Goal: Task Accomplishment & Management: Complete application form

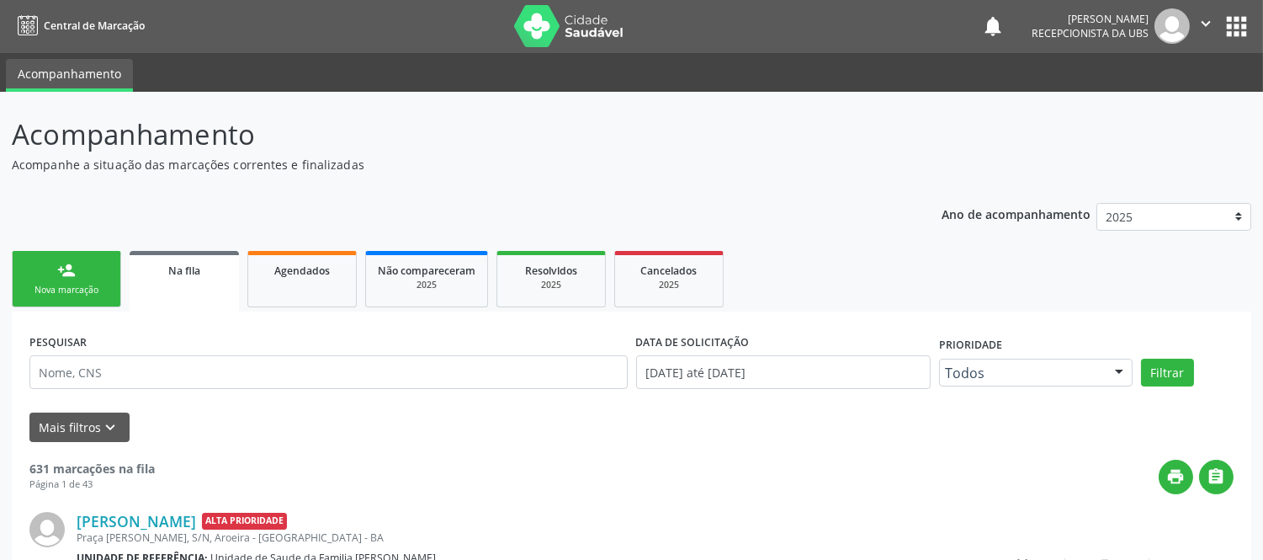
scroll to position [1, 0]
click at [81, 270] on link "person_add Nova marcação" at bounding box center [66, 279] width 109 height 56
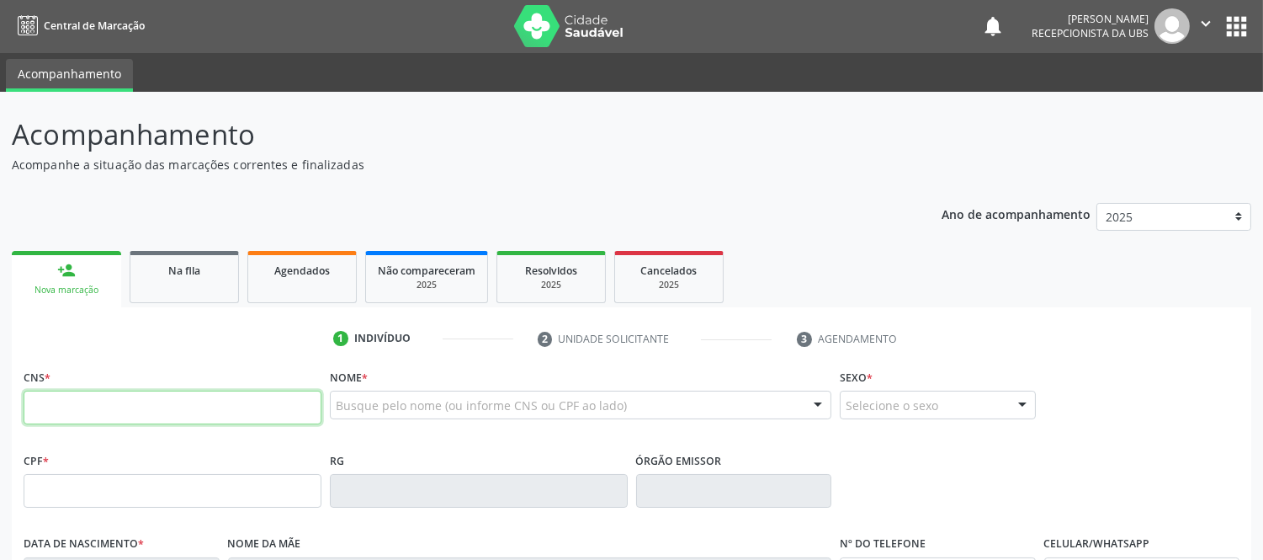
click at [217, 408] on input "text" at bounding box center [173, 408] width 298 height 34
type input "700 0055 1047 0105"
type input "[DATE]"
type input "[PERSON_NAME]"
type input "[PHONE_NUMBER]"
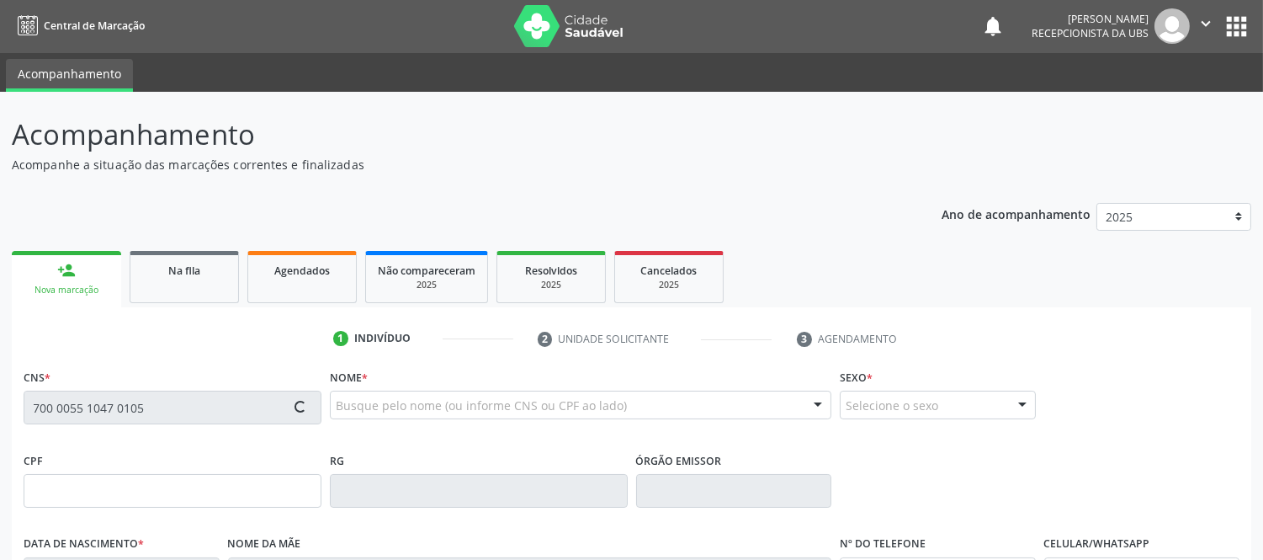
type input "[PHONE_NUMBER]"
type input "S/N"
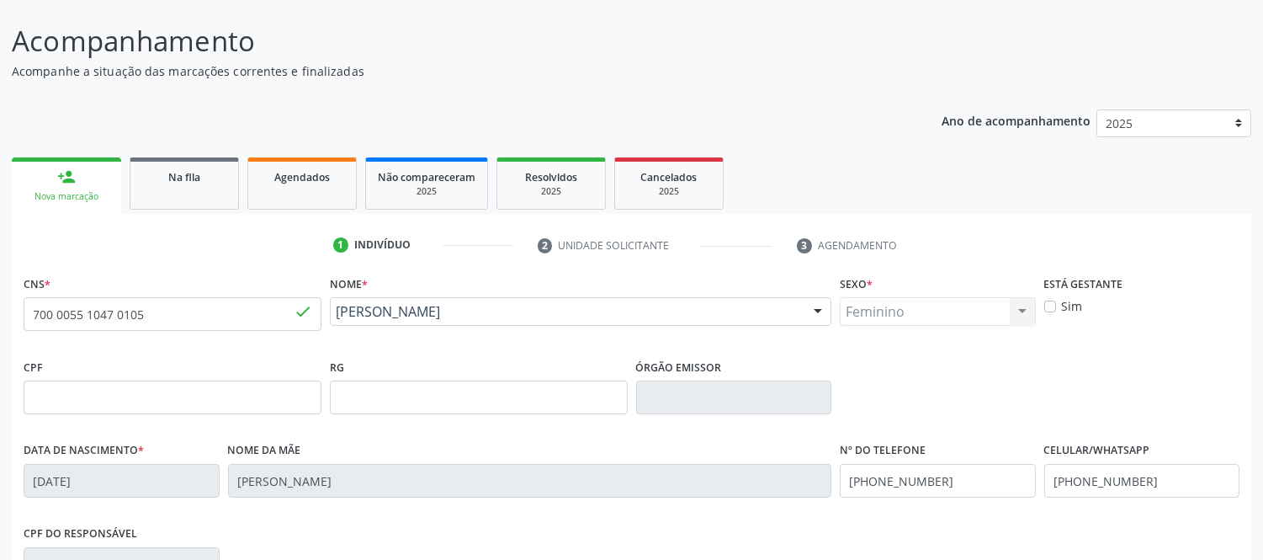
scroll to position [351, 0]
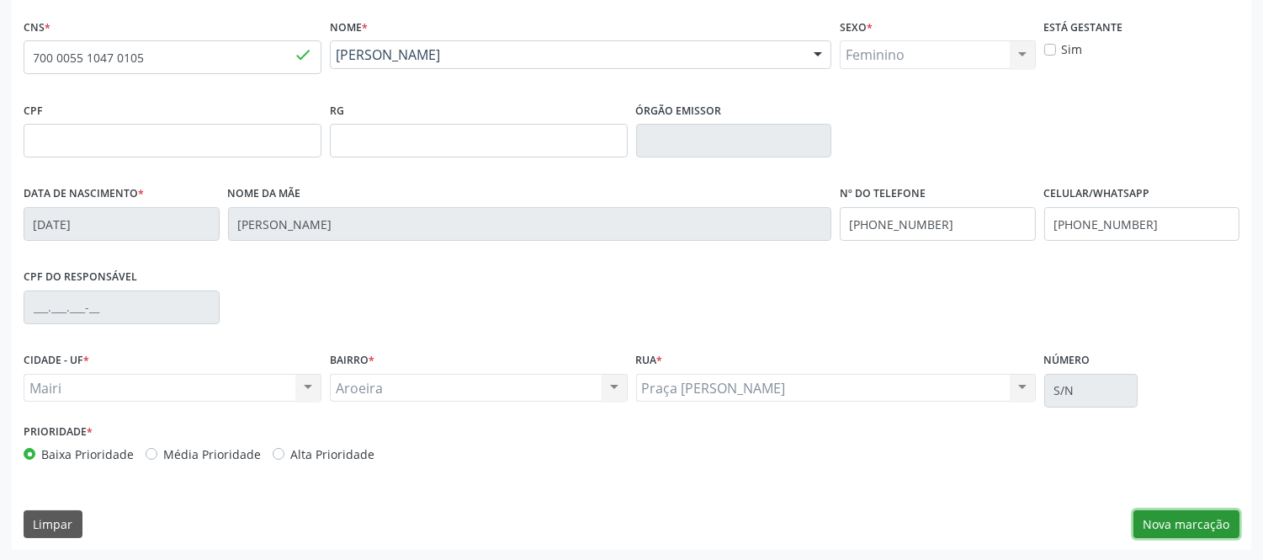
click at [1205, 526] on button "Nova marcação" at bounding box center [1187, 524] width 106 height 29
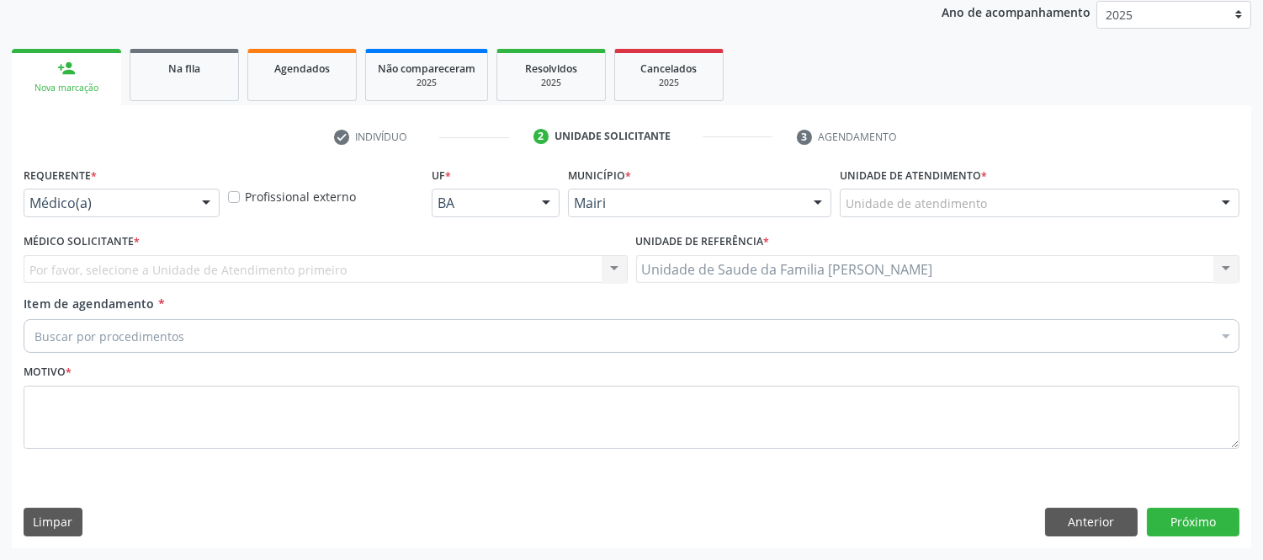
scroll to position [202, 0]
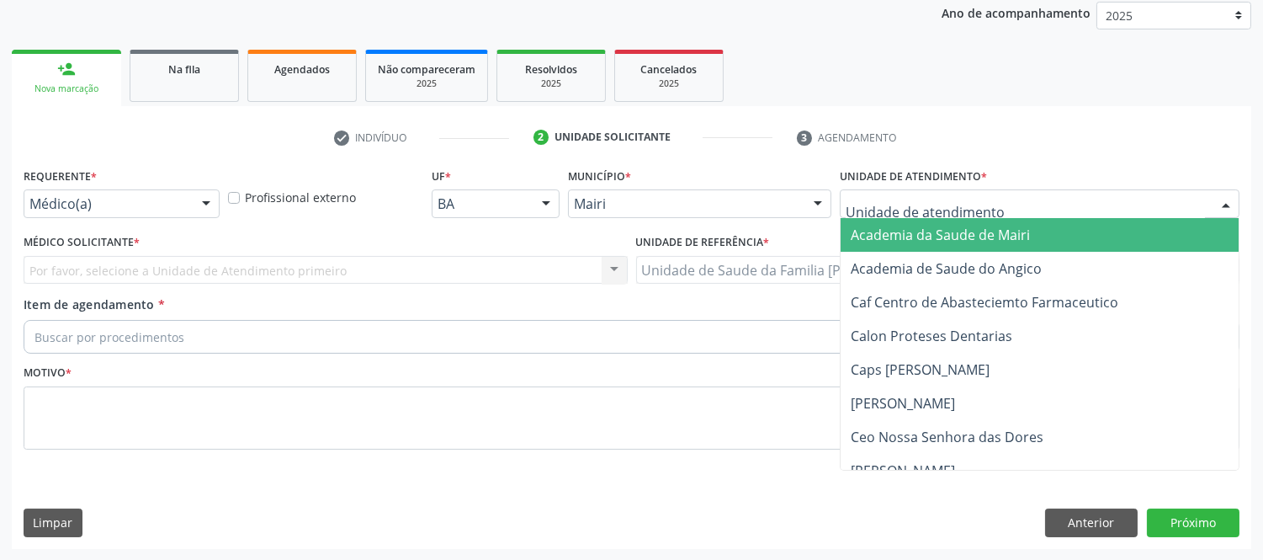
click at [1233, 197] on div at bounding box center [1226, 204] width 25 height 29
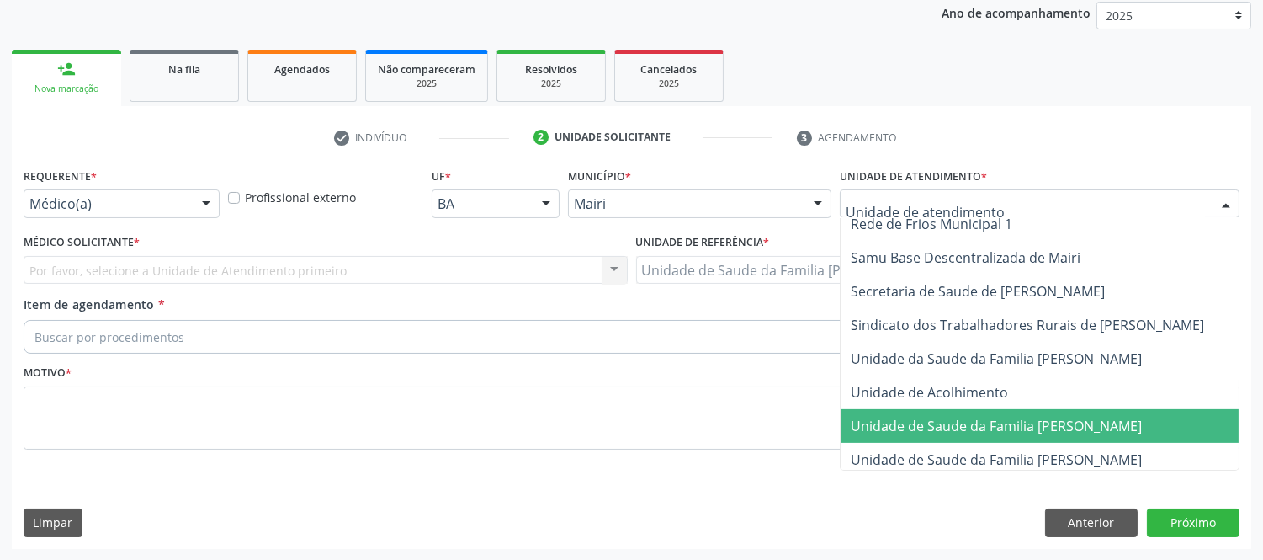
scroll to position [1243, 0]
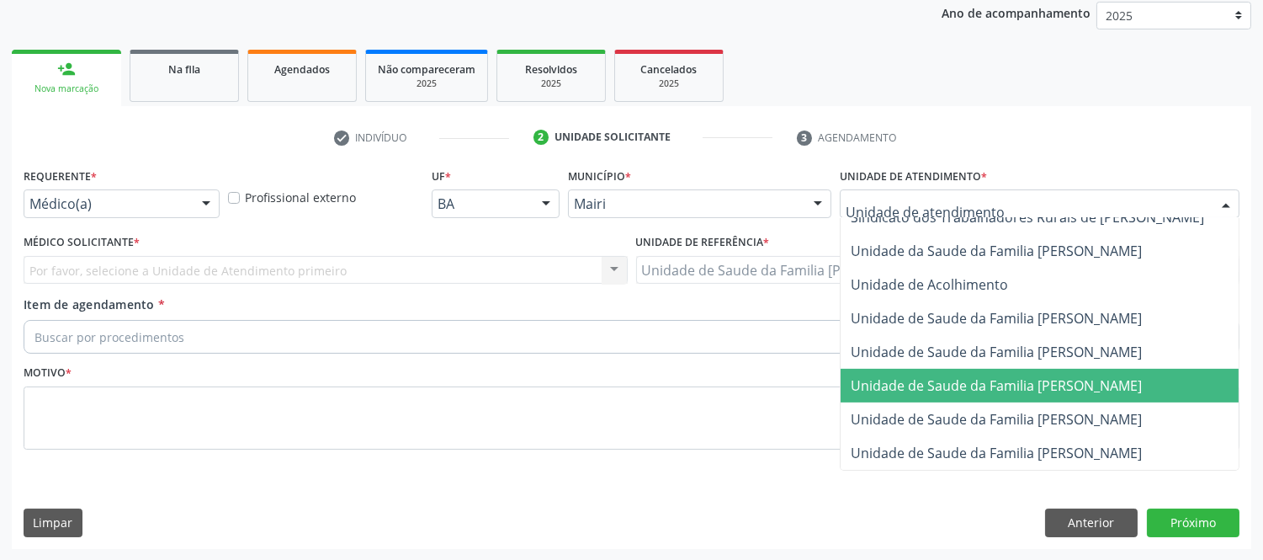
click at [1108, 376] on span "Unidade de Saude da Familia [PERSON_NAME]" at bounding box center [996, 385] width 291 height 19
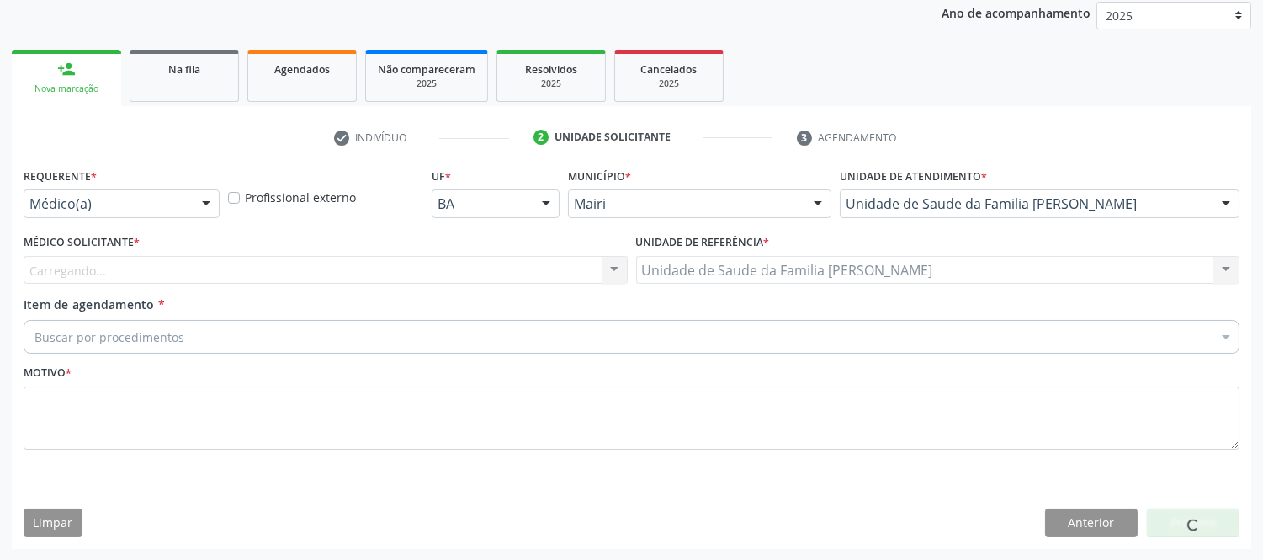
click at [113, 270] on div "Carregando... Nenhum resultado encontrado para: " " Não há nenhuma opção para s…" at bounding box center [326, 270] width 604 height 29
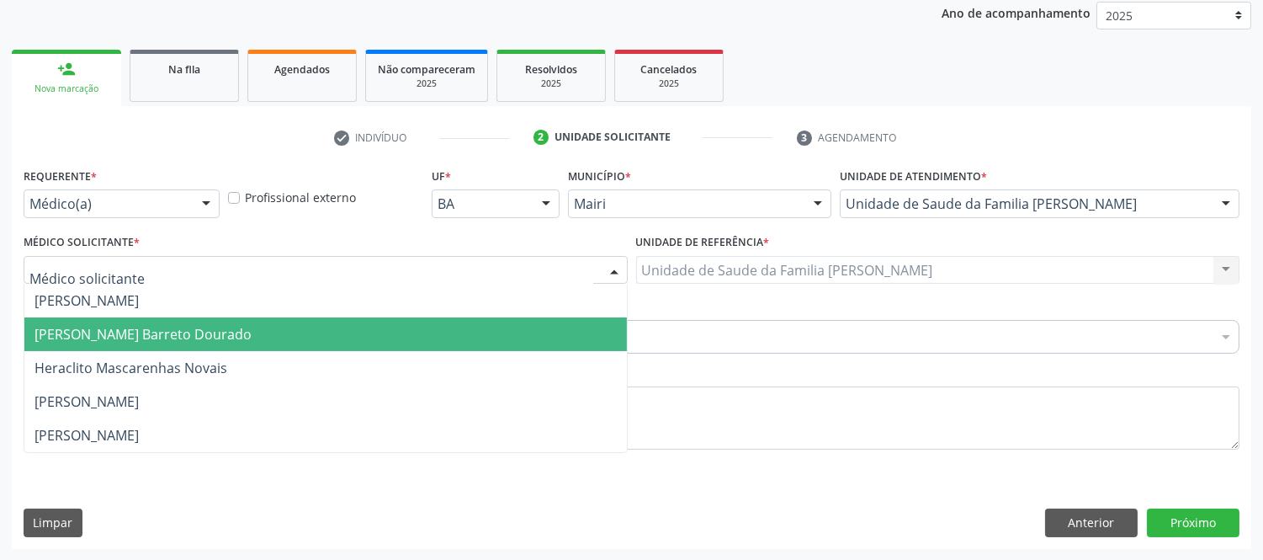
click at [89, 329] on span "[PERSON_NAME] Barreto Dourado" at bounding box center [143, 334] width 217 height 19
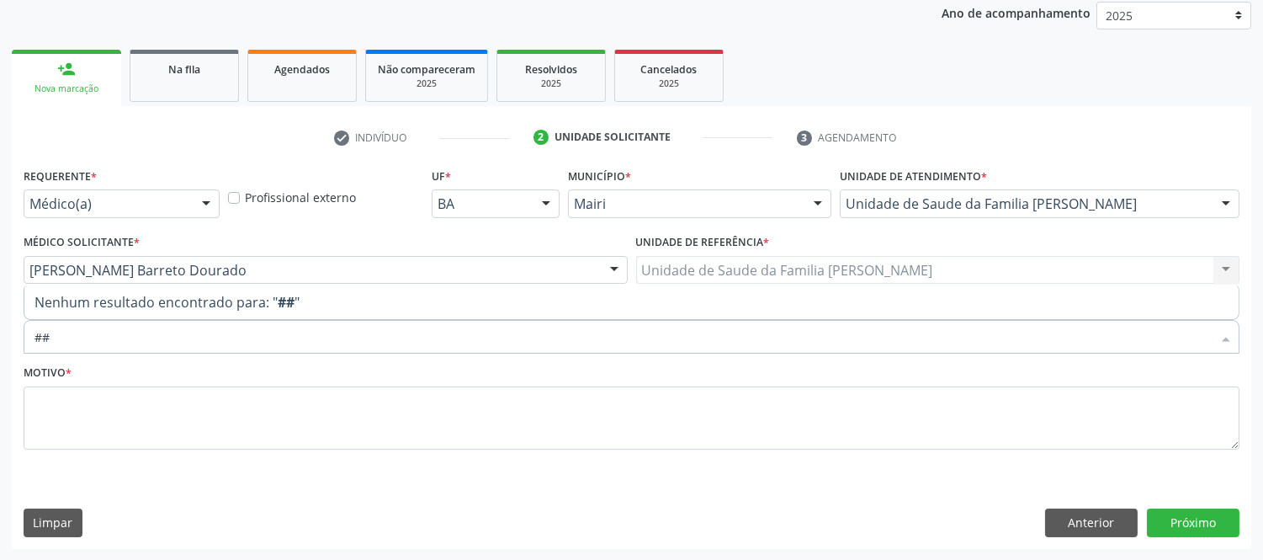
type input "#"
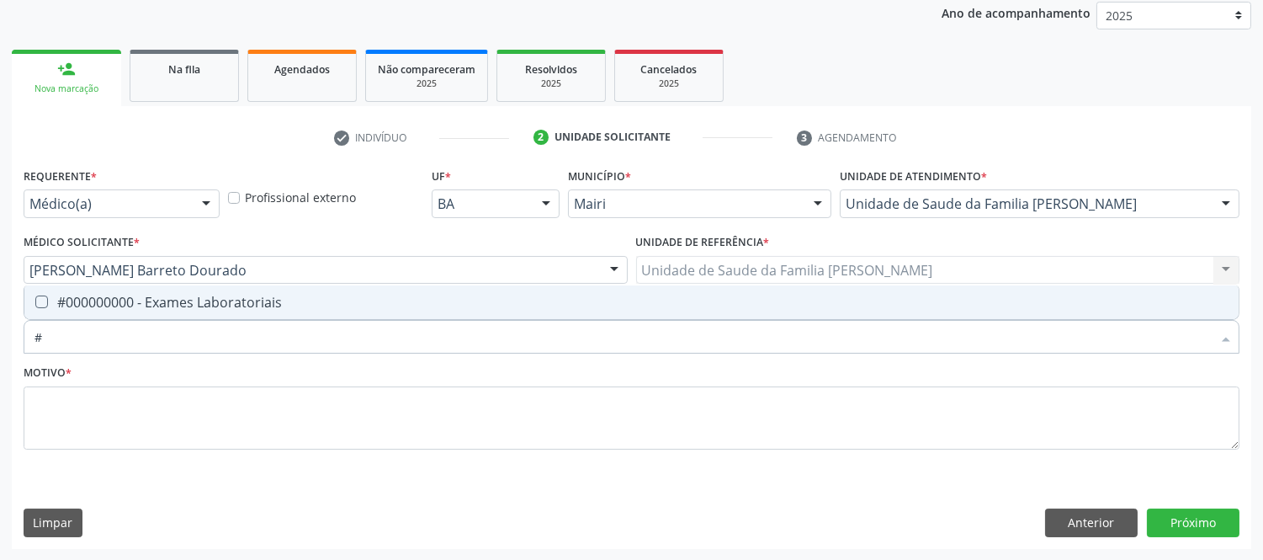
click at [79, 311] on span "#000000000 - Exames Laboratoriais" at bounding box center [631, 302] width 1215 height 34
checkbox Laboratoriais "true"
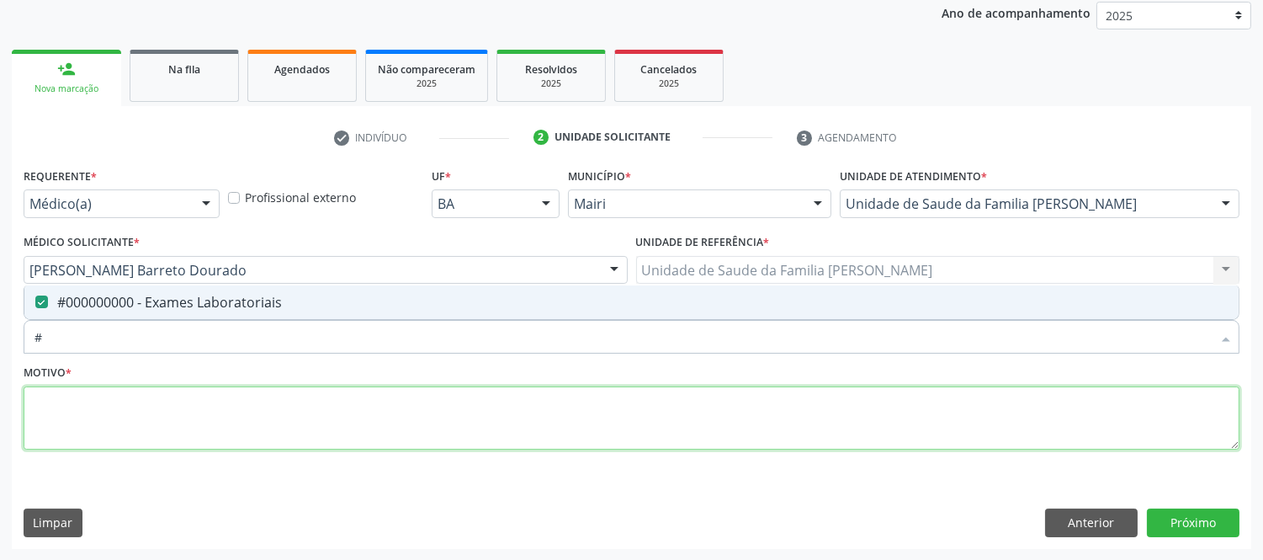
drag, startPoint x: 104, startPoint y: 447, endPoint x: 126, endPoint y: 425, distance: 30.9
click at [105, 447] on textarea at bounding box center [632, 418] width 1216 height 64
click at [126, 425] on textarea at bounding box center [632, 418] width 1216 height 64
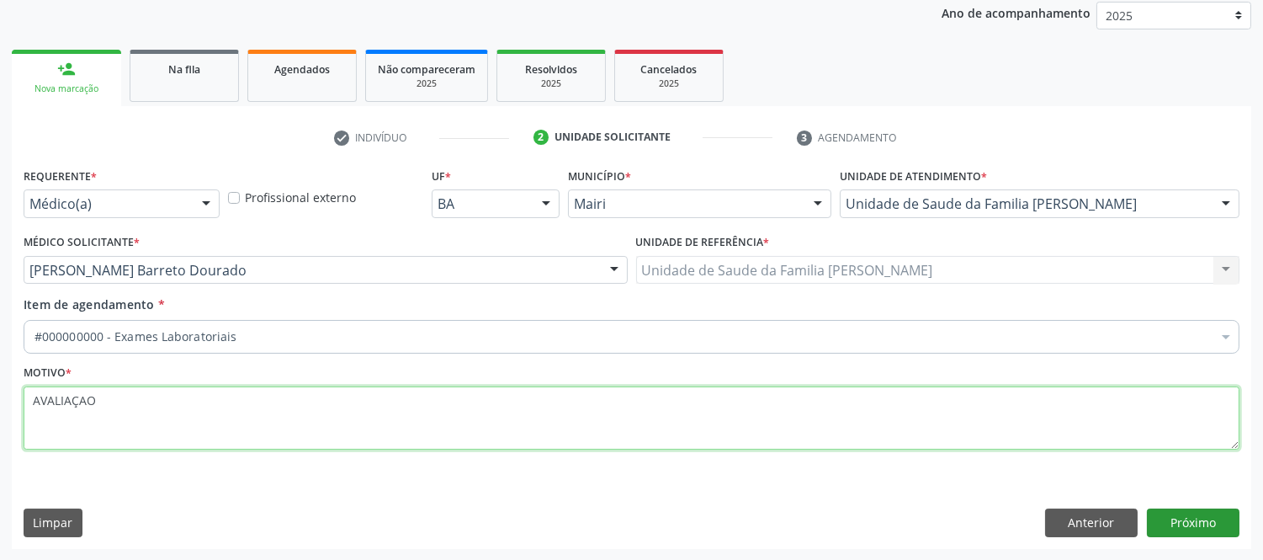
type textarea "AVALIAÇAO"
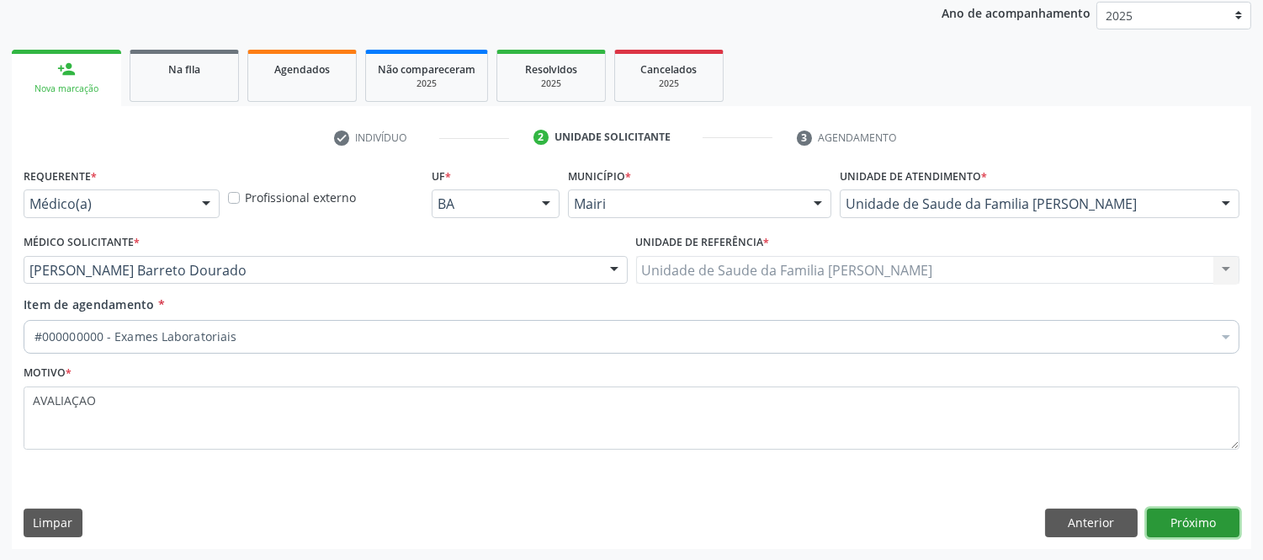
click at [1187, 530] on button "Próximo" at bounding box center [1193, 522] width 93 height 29
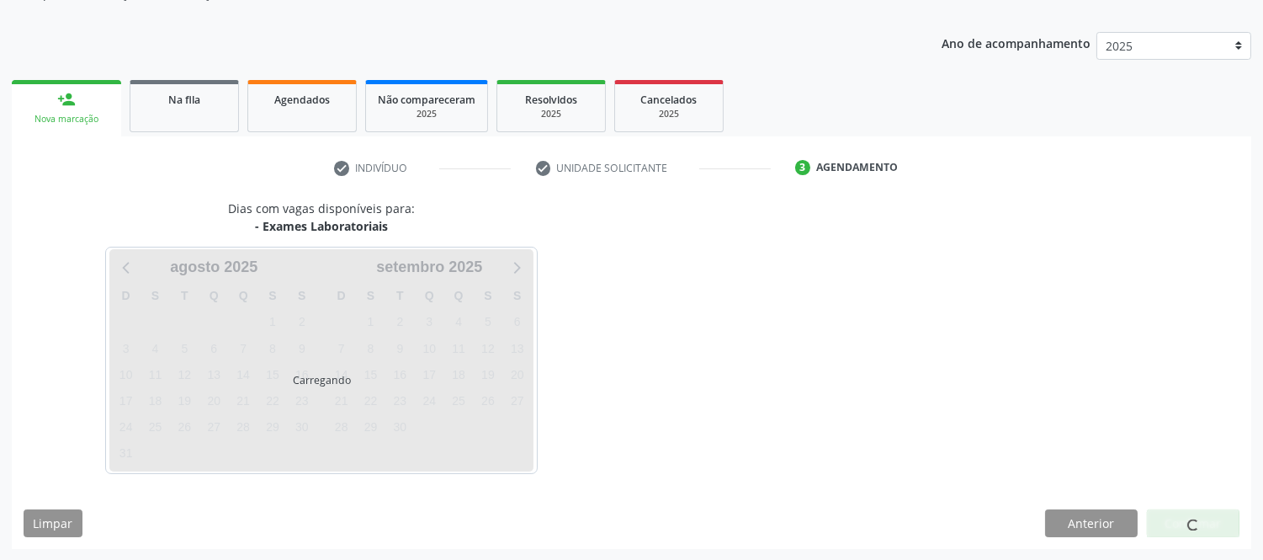
scroll to position [202, 0]
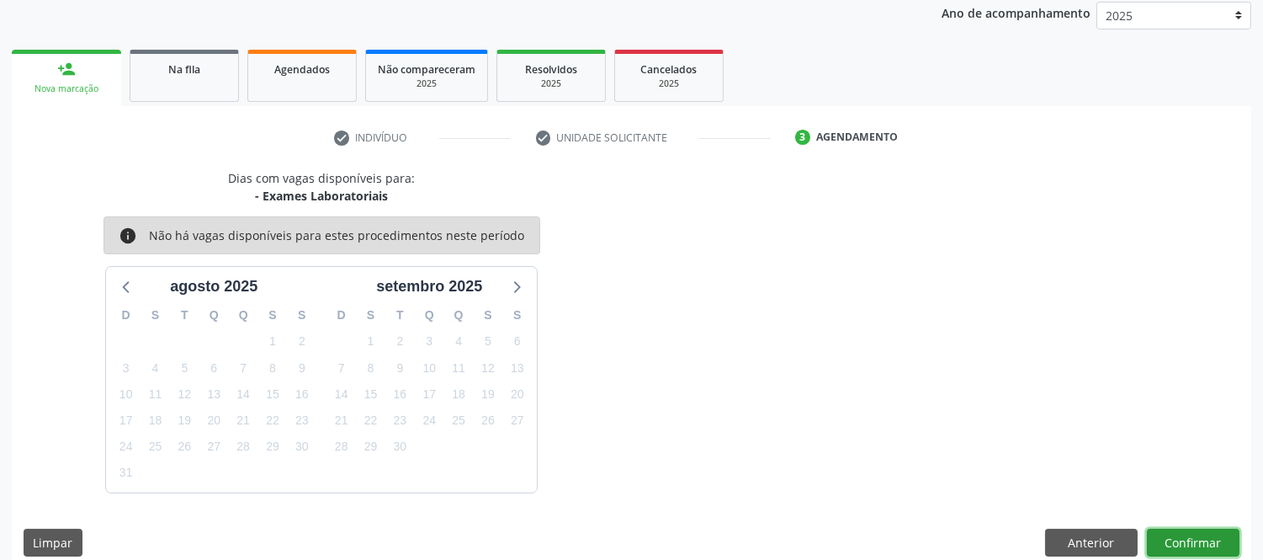
click at [1206, 539] on button "Confirmar" at bounding box center [1193, 543] width 93 height 29
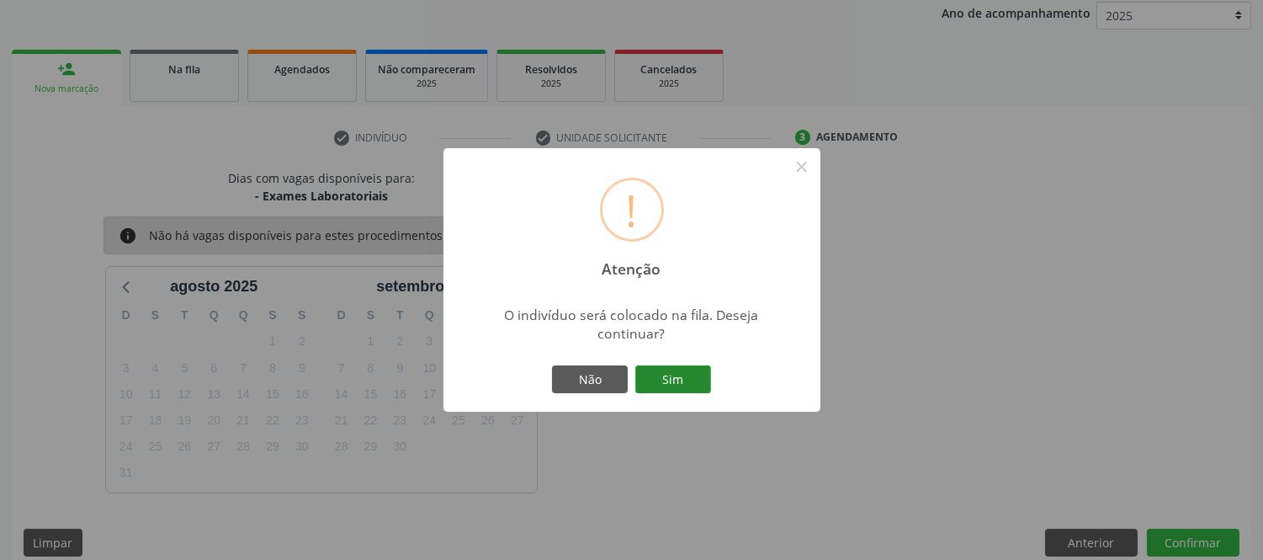
click at [662, 375] on button "Sim" at bounding box center [673, 379] width 76 height 29
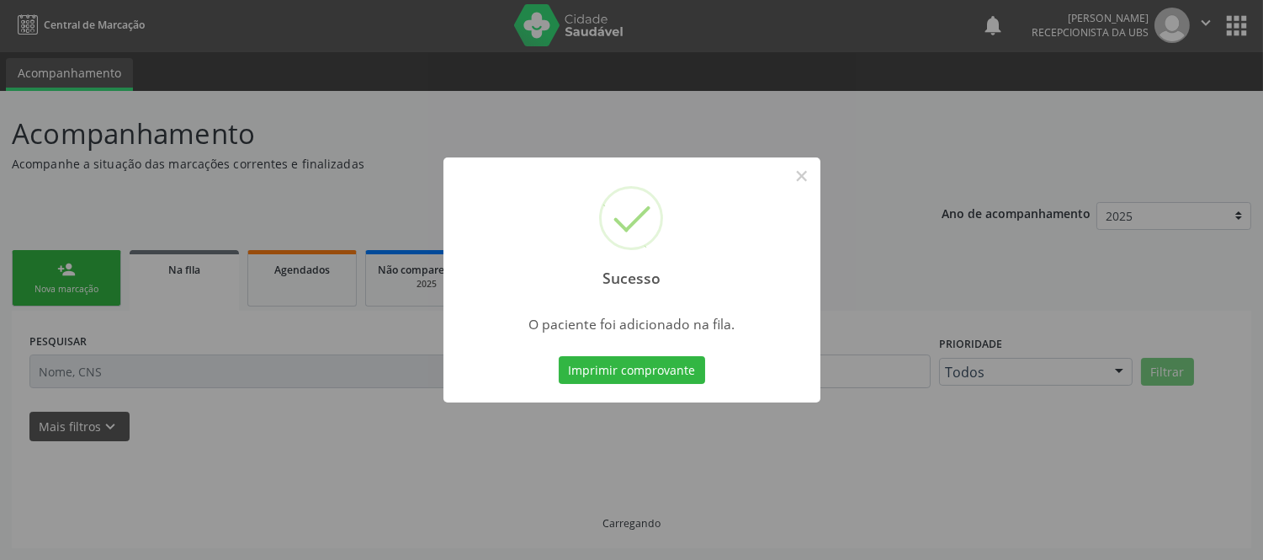
scroll to position [1, 0]
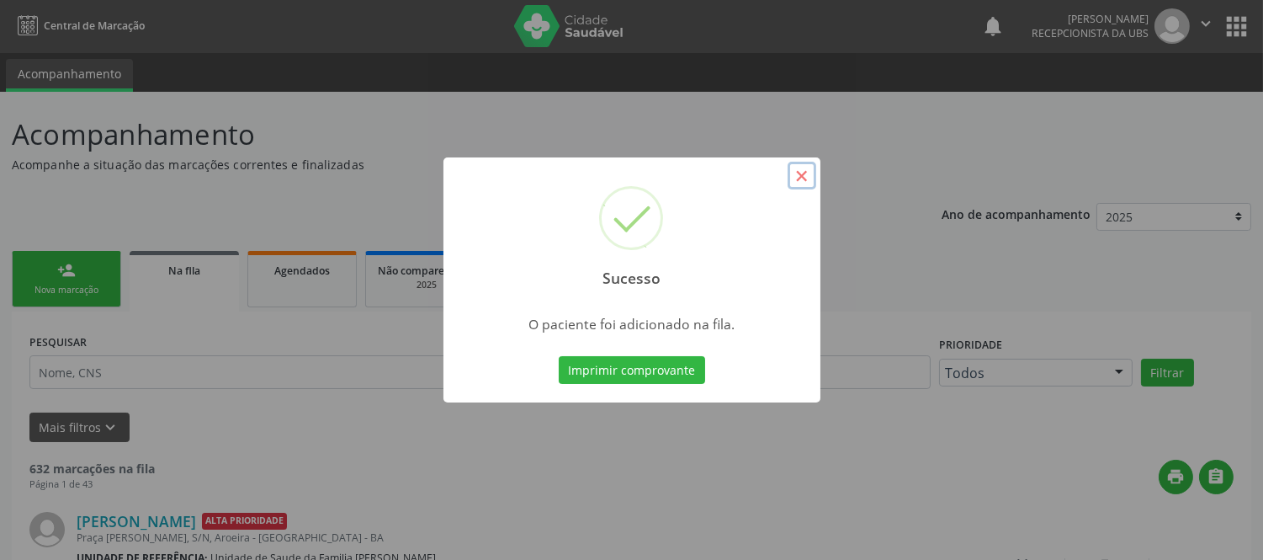
click at [800, 177] on button "×" at bounding box center [802, 176] width 29 height 29
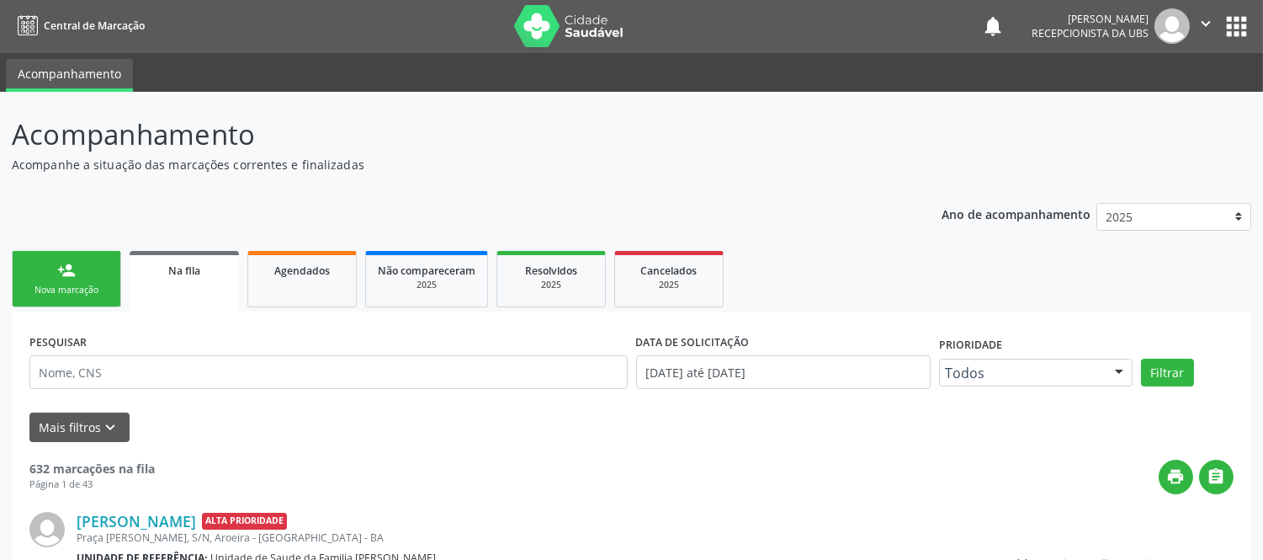
click at [87, 293] on div "Nova marcação" at bounding box center [66, 290] width 84 height 13
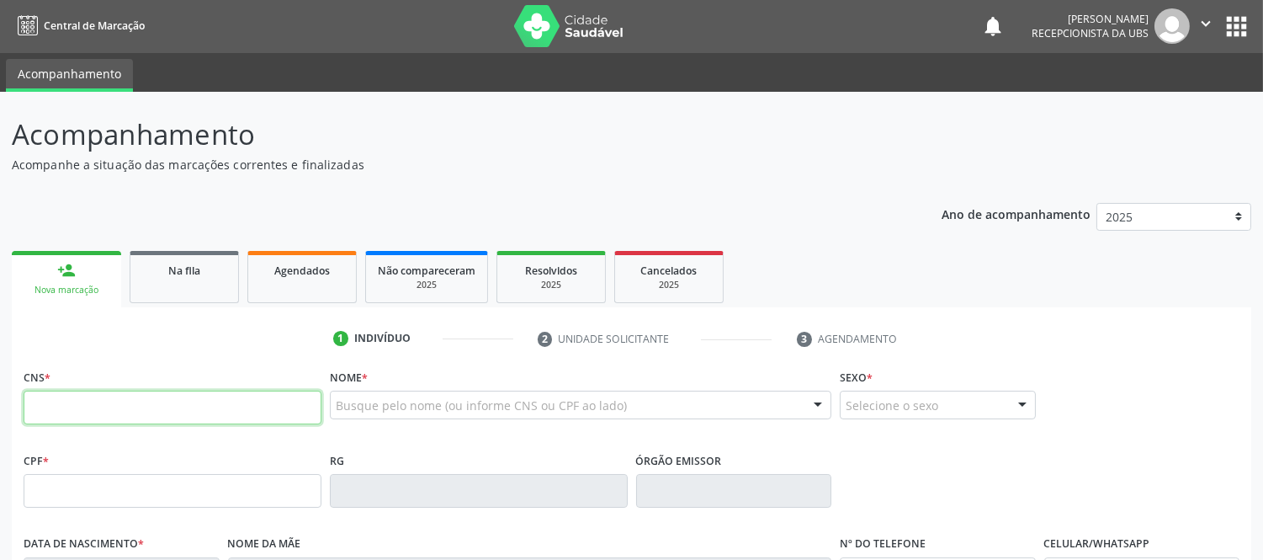
click at [108, 401] on input "text" at bounding box center [173, 408] width 298 height 34
type input "705 8034 2020 8438"
type input "577.476.978-05"
type input "[DATE]"
type input "[PERSON_NAME]"
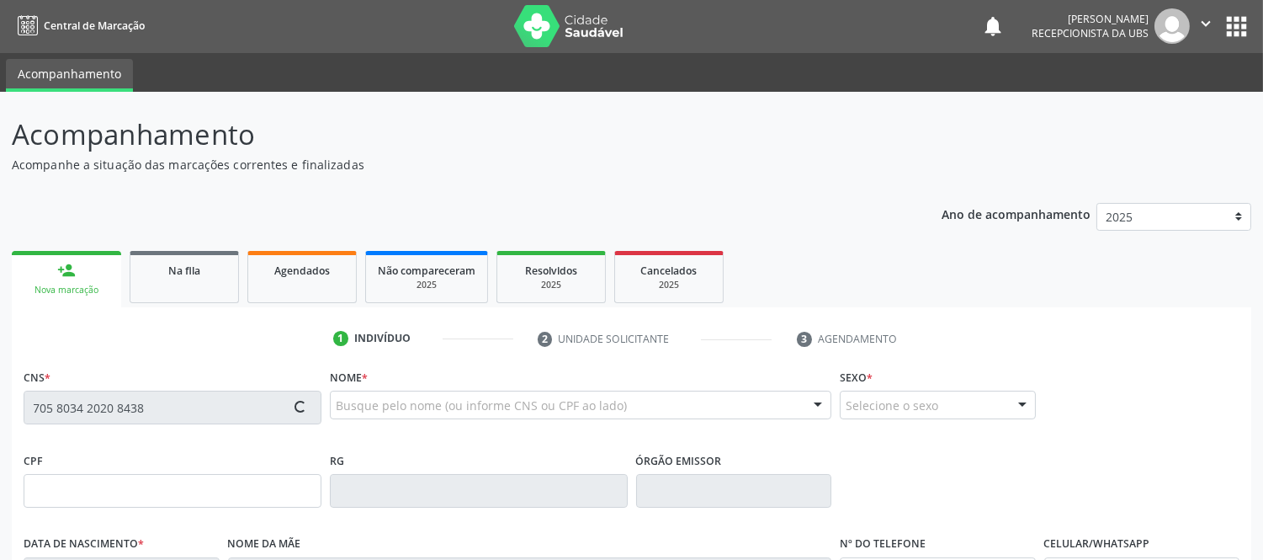
type input "[PHONE_NUMBER]"
type input "020.101.215-46"
type input "S/N"
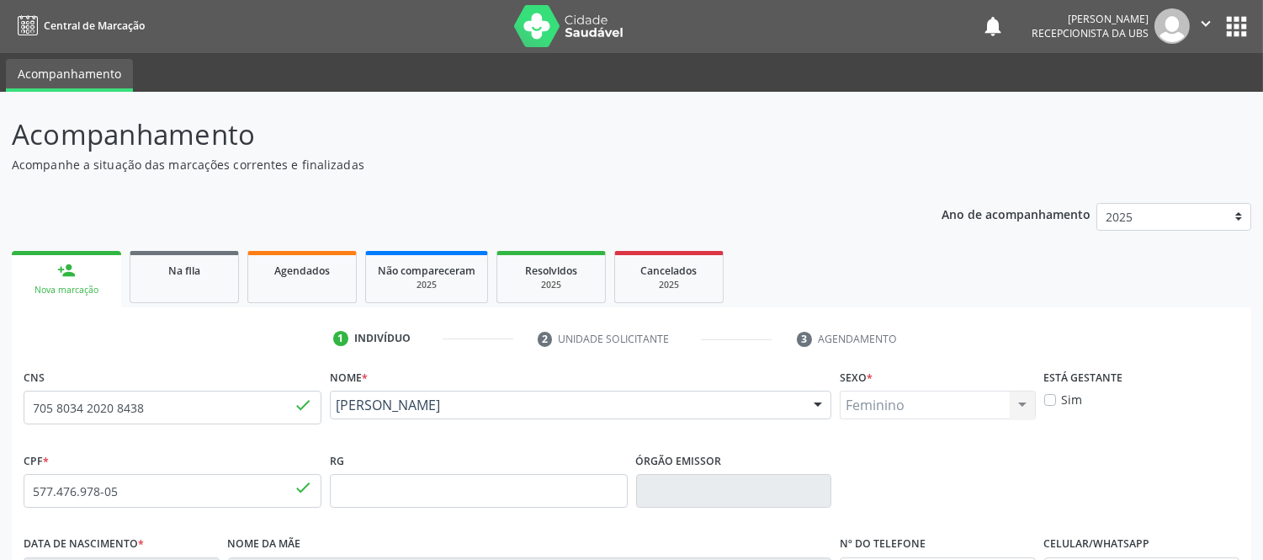
scroll to position [351, 0]
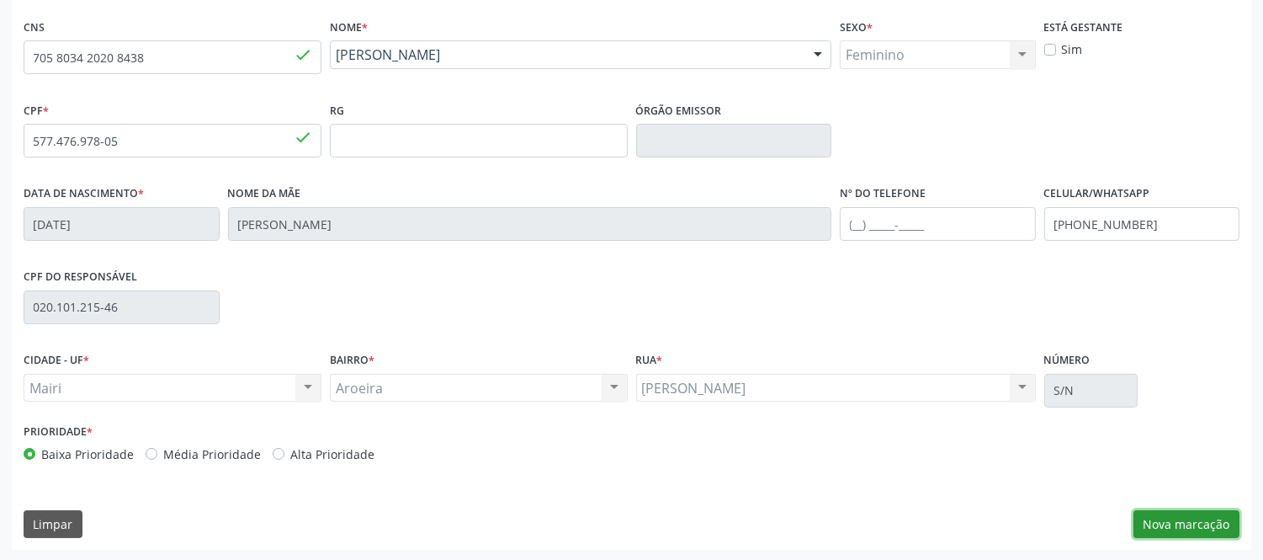
click at [1197, 531] on button "Nova marcação" at bounding box center [1187, 524] width 106 height 29
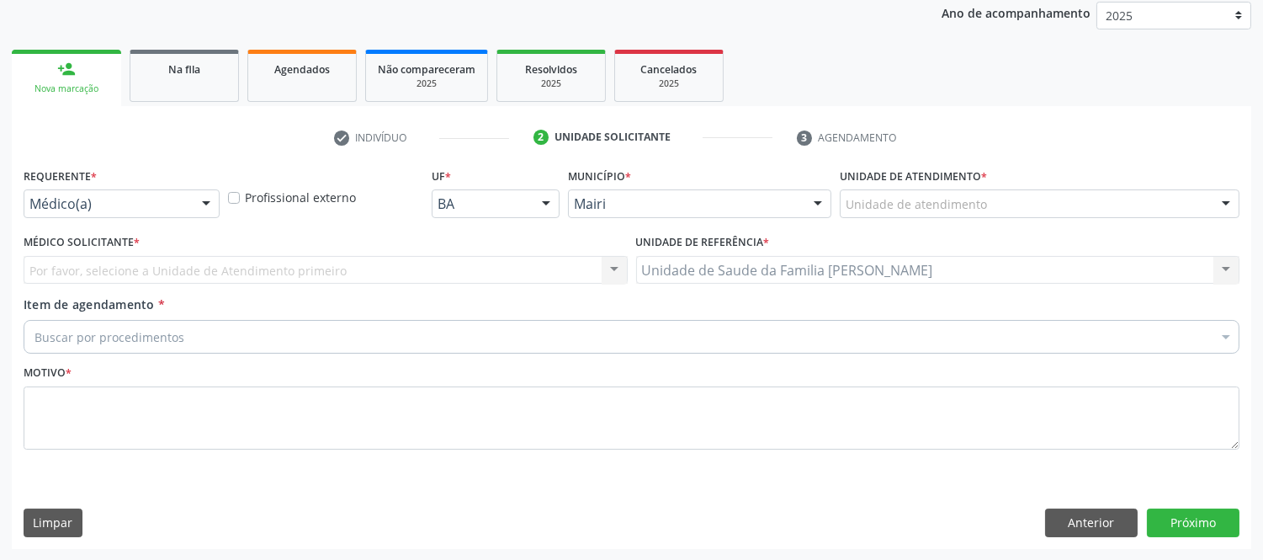
click at [1233, 203] on div at bounding box center [1226, 204] width 25 height 29
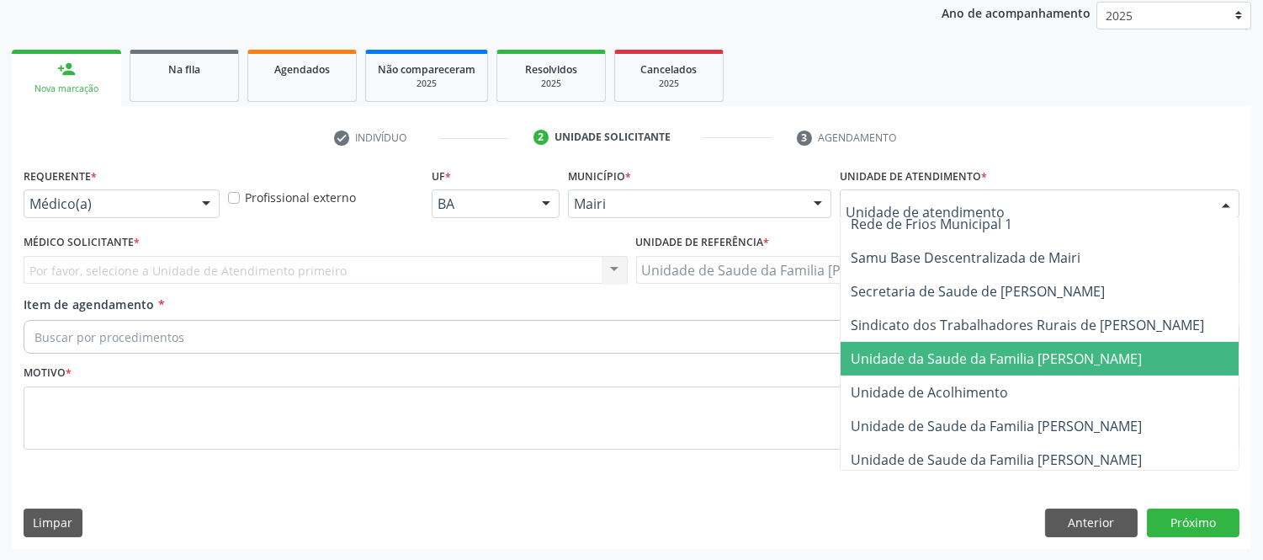
scroll to position [1243, 0]
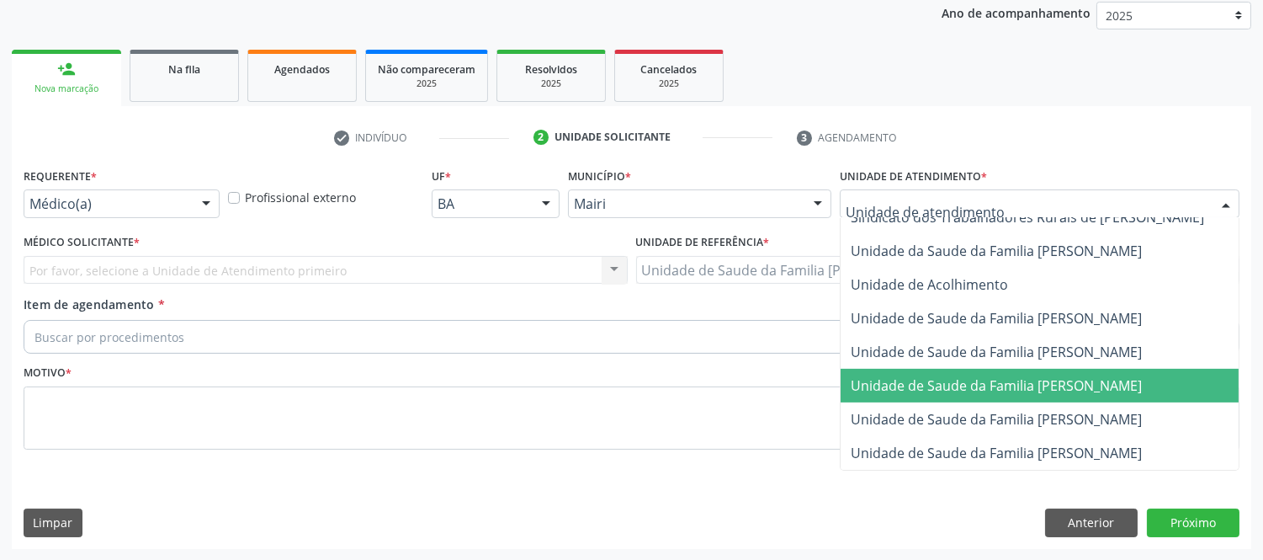
click at [1039, 376] on span "Unidade de Saude da Familia [PERSON_NAME]" at bounding box center [996, 385] width 291 height 19
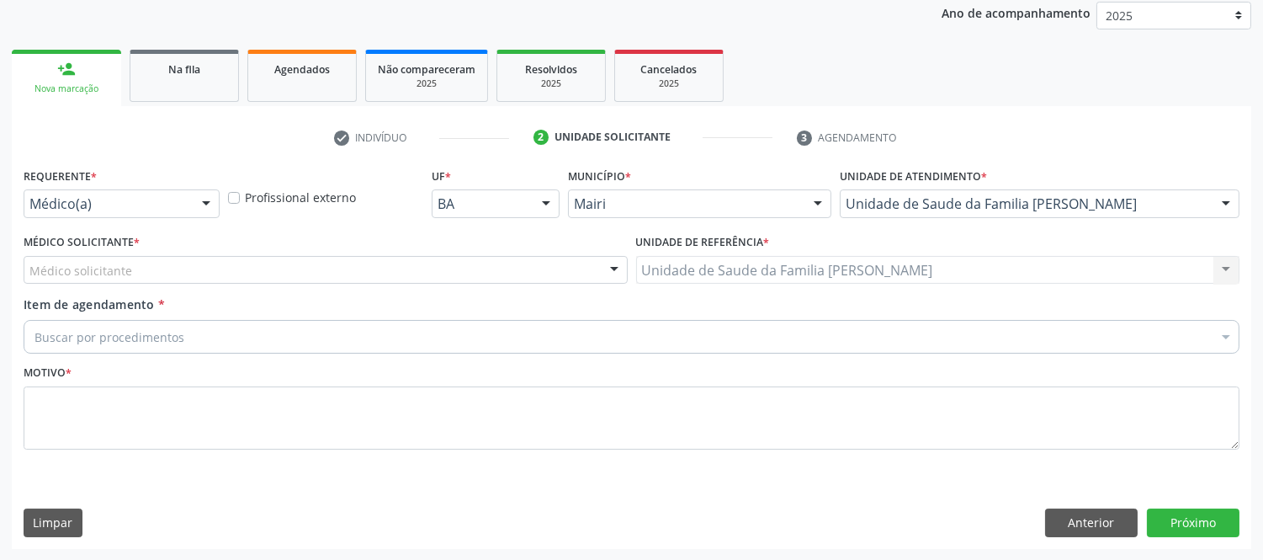
click at [255, 270] on div "Médico solicitante" at bounding box center [326, 270] width 604 height 29
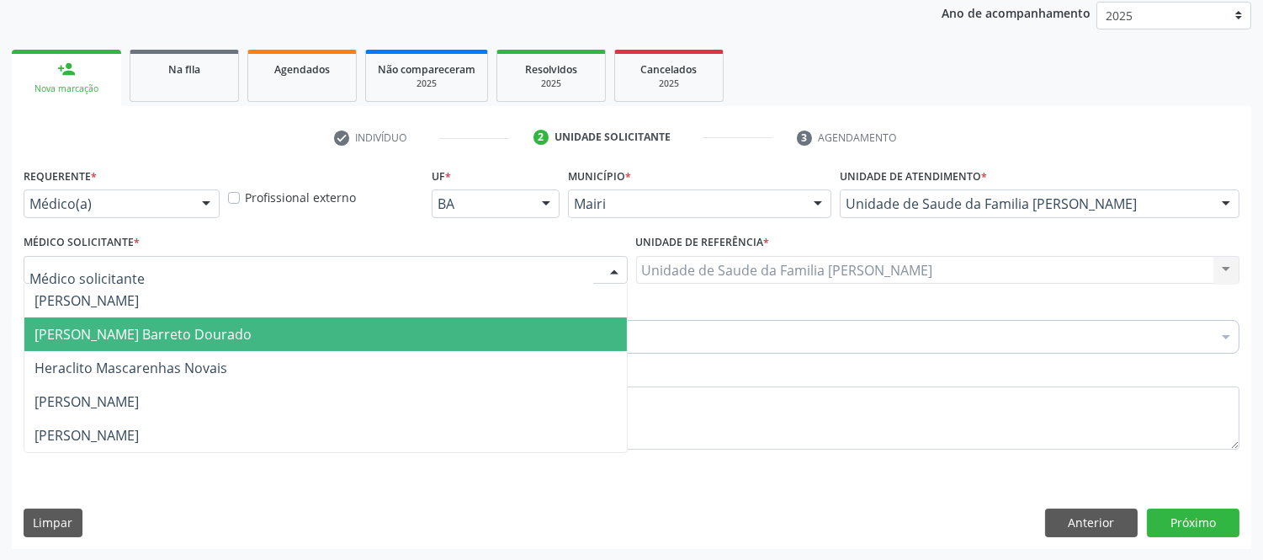
click at [174, 348] on span "[PERSON_NAME] Barreto Dourado" at bounding box center [325, 334] width 603 height 34
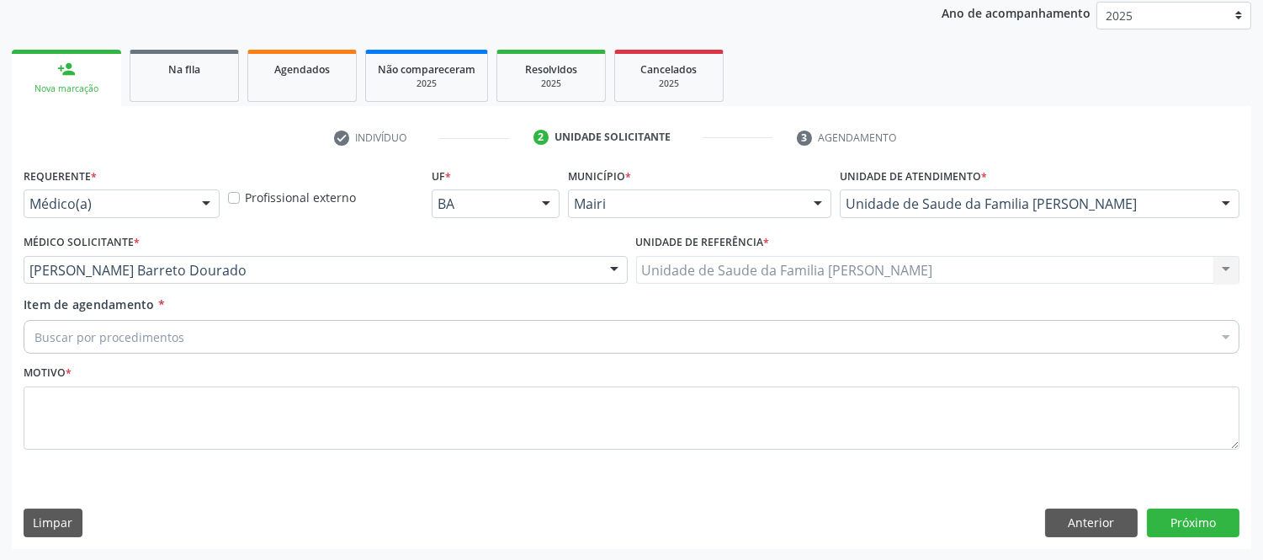
click at [182, 334] on div "Buscar por procedimentos" at bounding box center [632, 337] width 1216 height 34
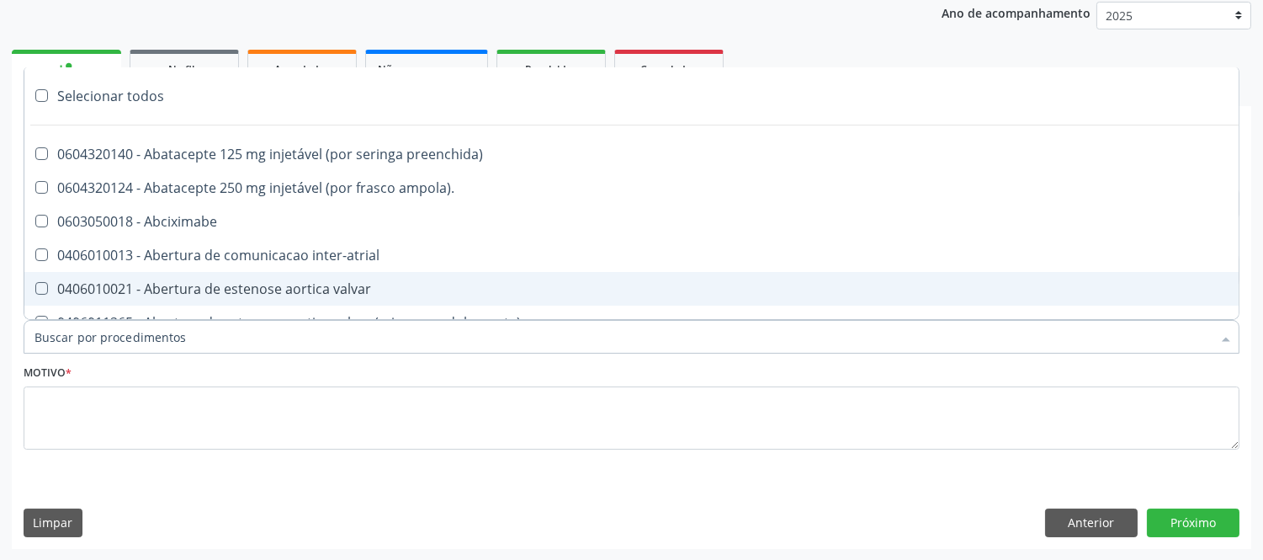
type input "#"
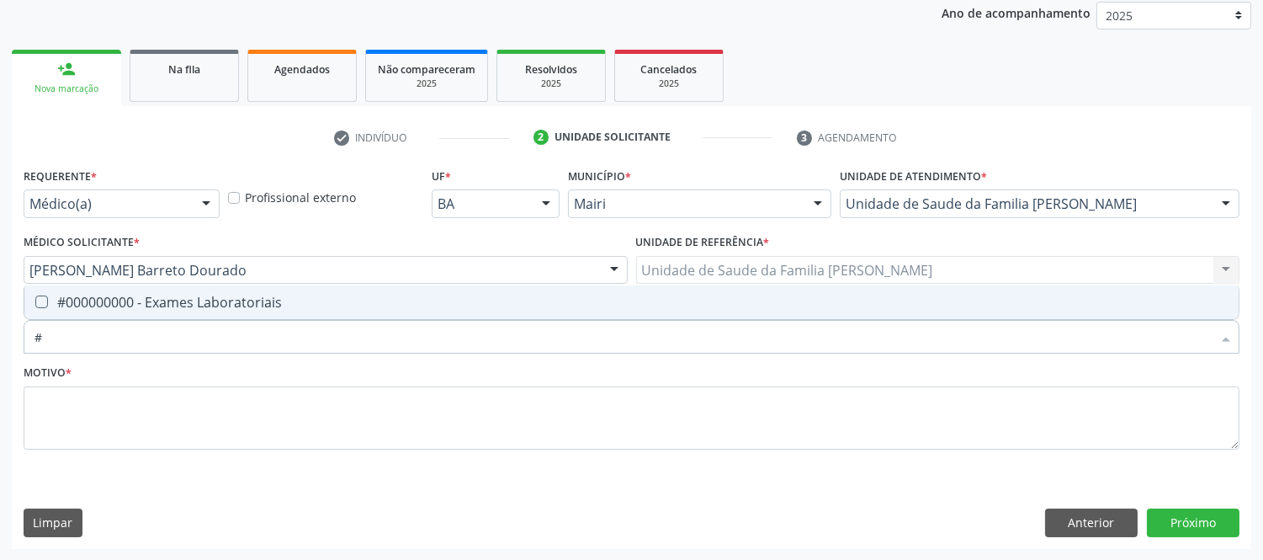
click at [263, 295] on div "#000000000 - Exames Laboratoriais" at bounding box center [632, 301] width 1194 height 13
checkbox Laboratoriais "true"
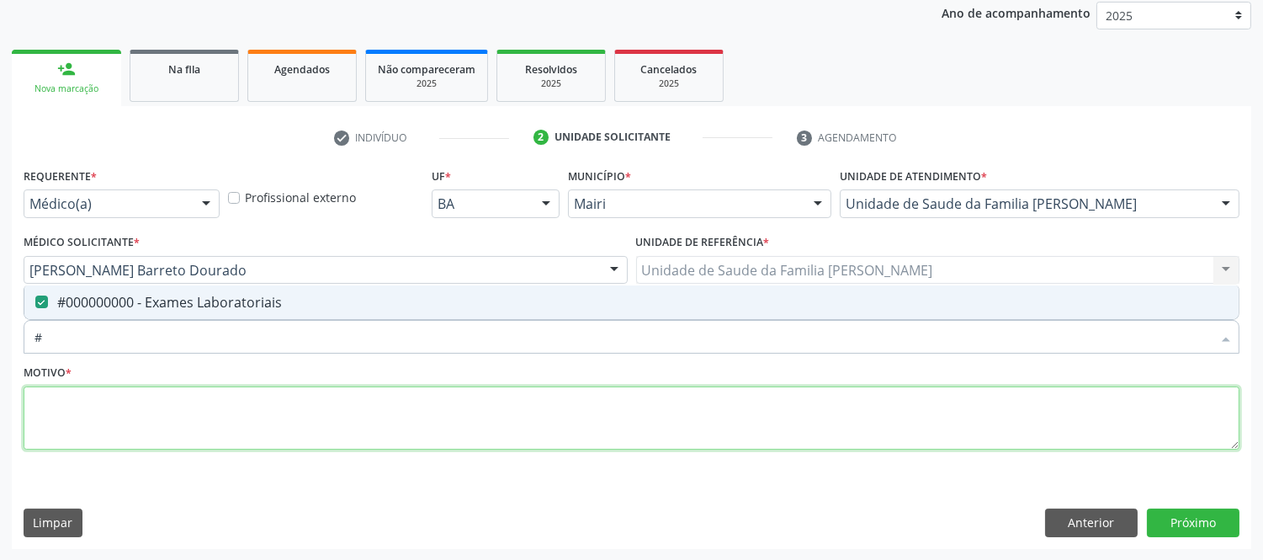
click at [242, 432] on textarea at bounding box center [632, 418] width 1216 height 64
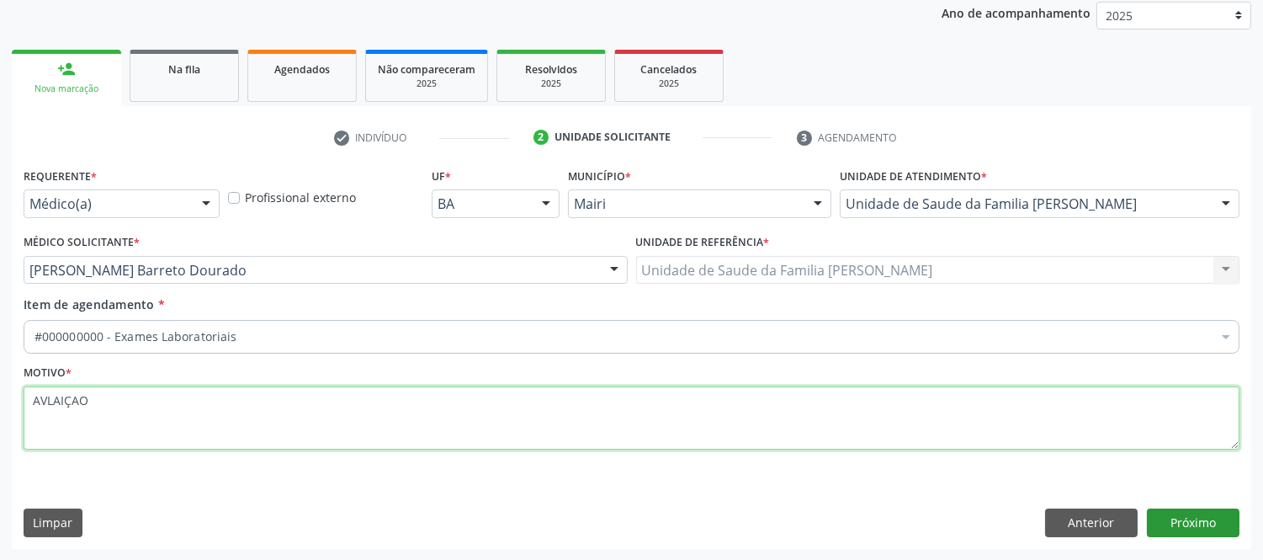
type textarea "AVLAIÇAO"
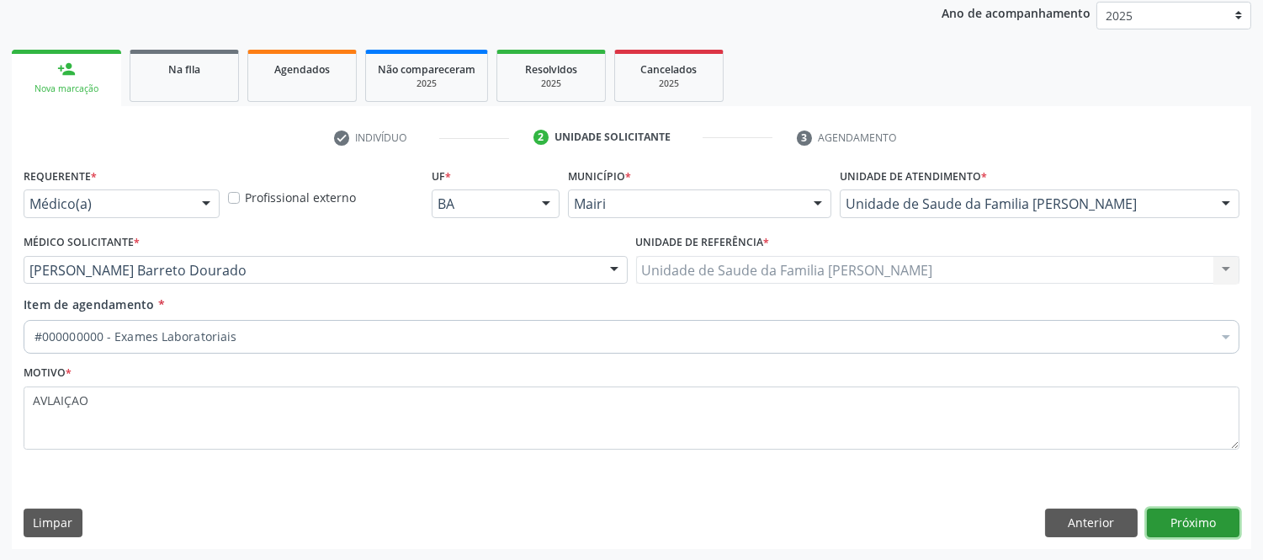
click at [1216, 530] on button "Próximo" at bounding box center [1193, 522] width 93 height 29
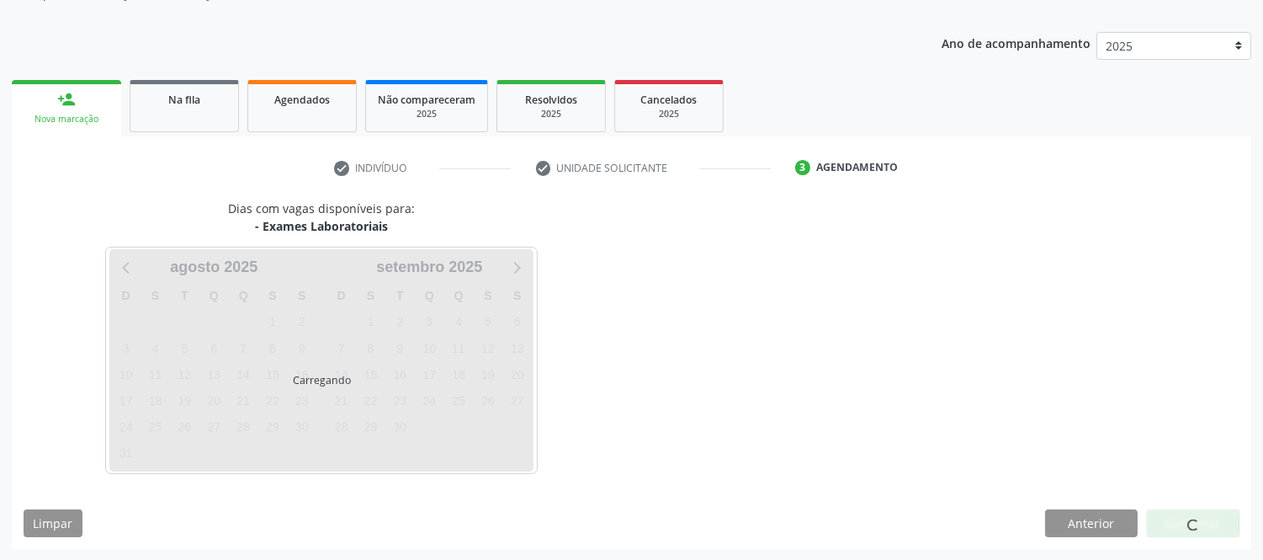
scroll to position [202, 0]
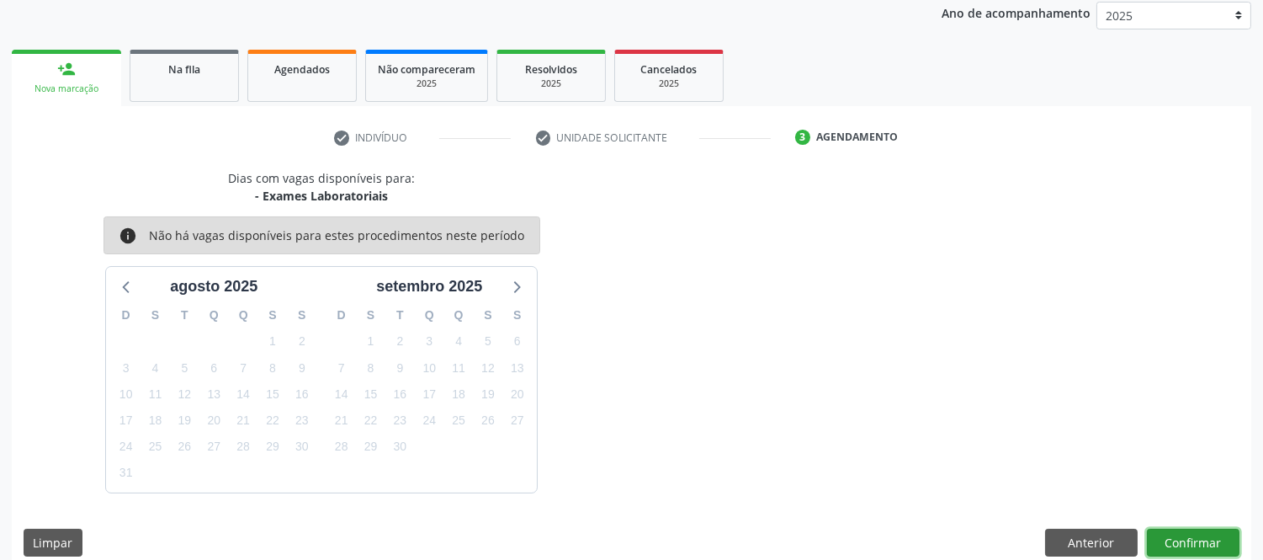
click at [1183, 540] on button "Confirmar" at bounding box center [1193, 543] width 93 height 29
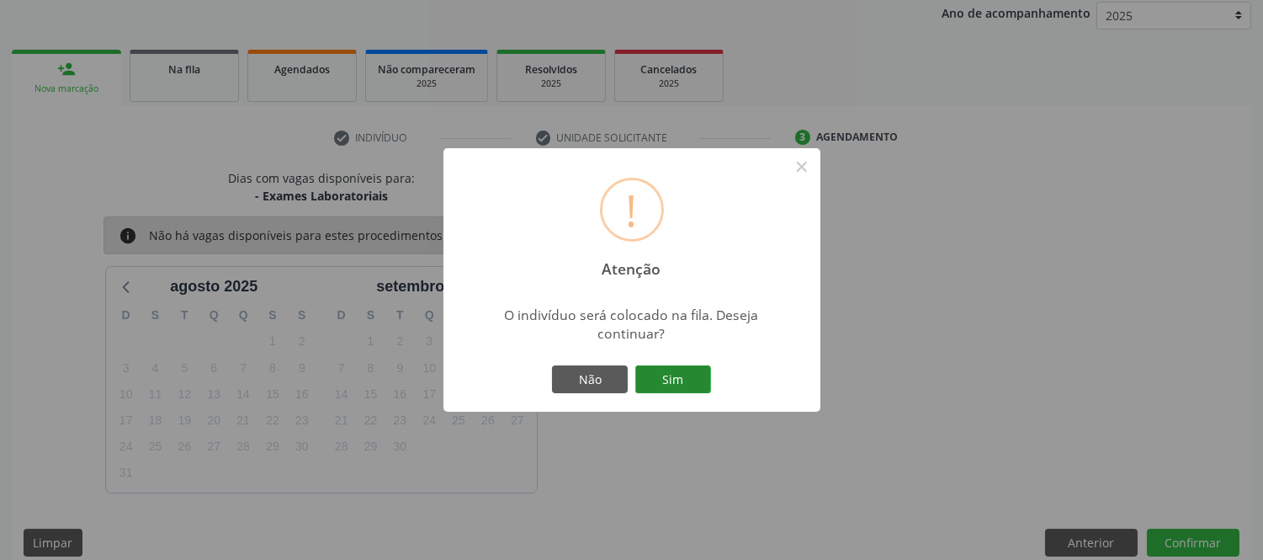
click at [667, 373] on button "Sim" at bounding box center [673, 379] width 76 height 29
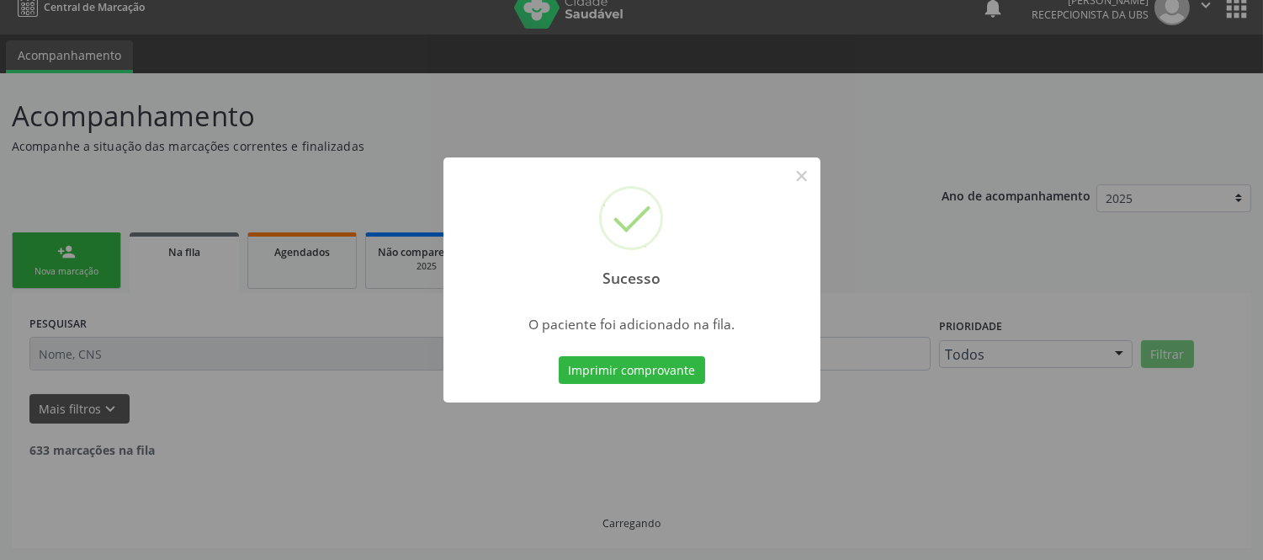
scroll to position [1, 0]
